Goal: Find specific page/section: Find specific page/section

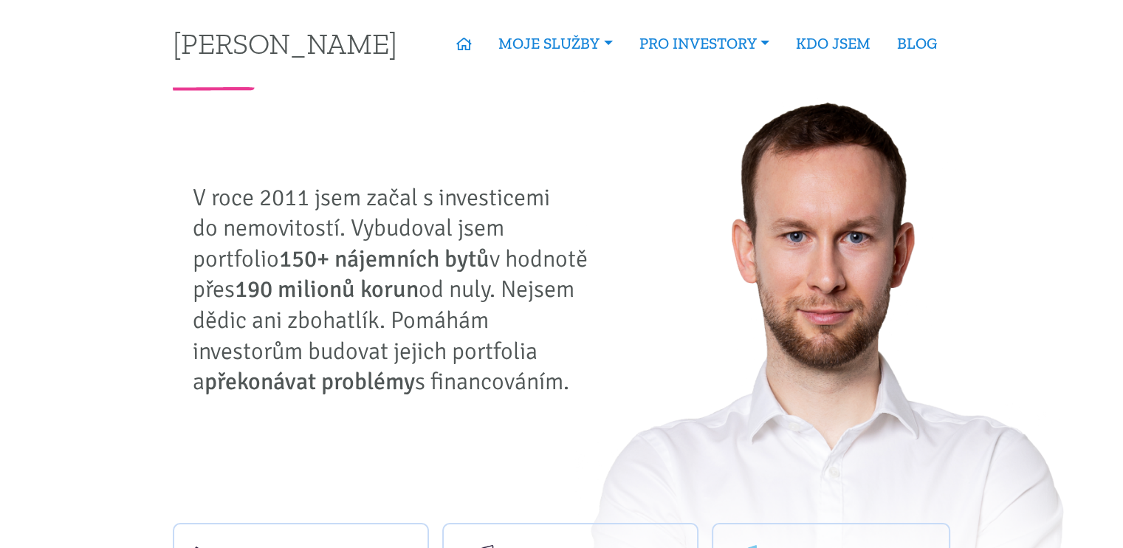
click at [0, 0] on link "Nabídka nemovitostí" at bounding box center [0, 0] width 0 height 0
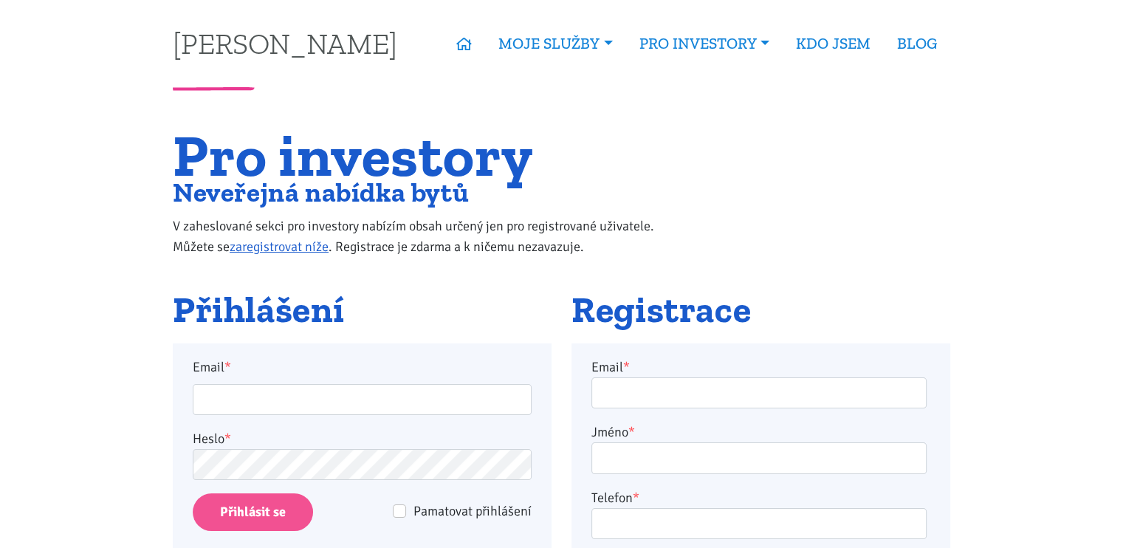
click at [835, 45] on link "KDO JSEM" at bounding box center [833, 44] width 101 height 34
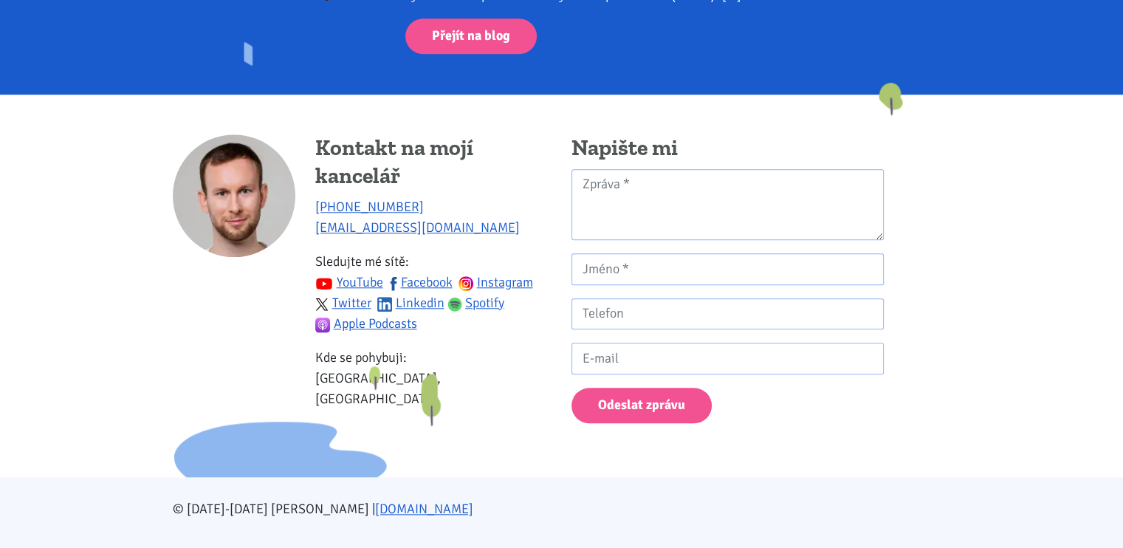
scroll to position [1456, 0]
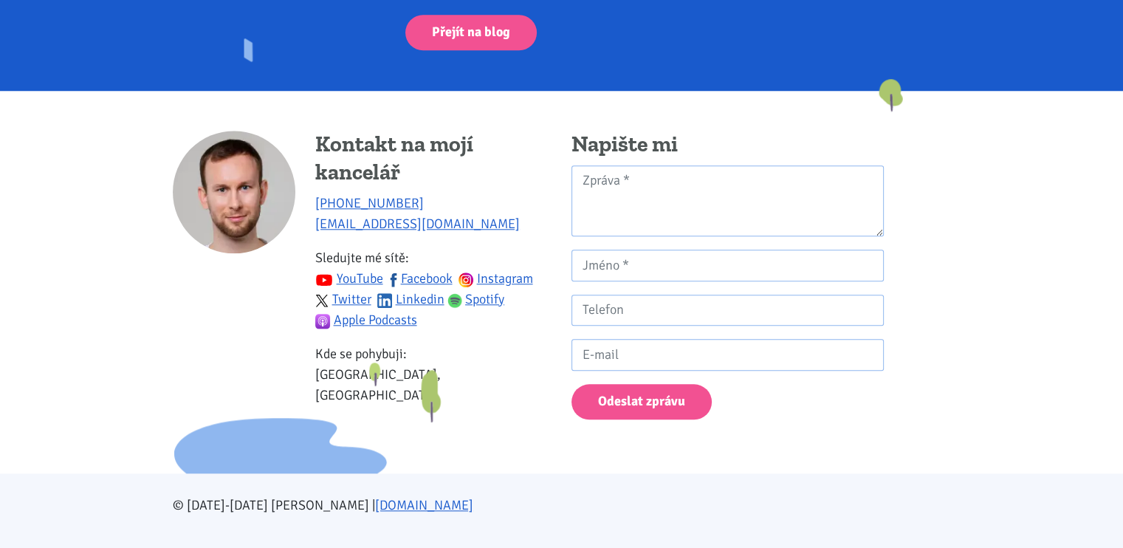
click at [421, 270] on link "Facebook" at bounding box center [419, 278] width 66 height 16
click at [349, 270] on link "YouTube" at bounding box center [349, 278] width 68 height 16
